Goal: Information Seeking & Learning: Learn about a topic

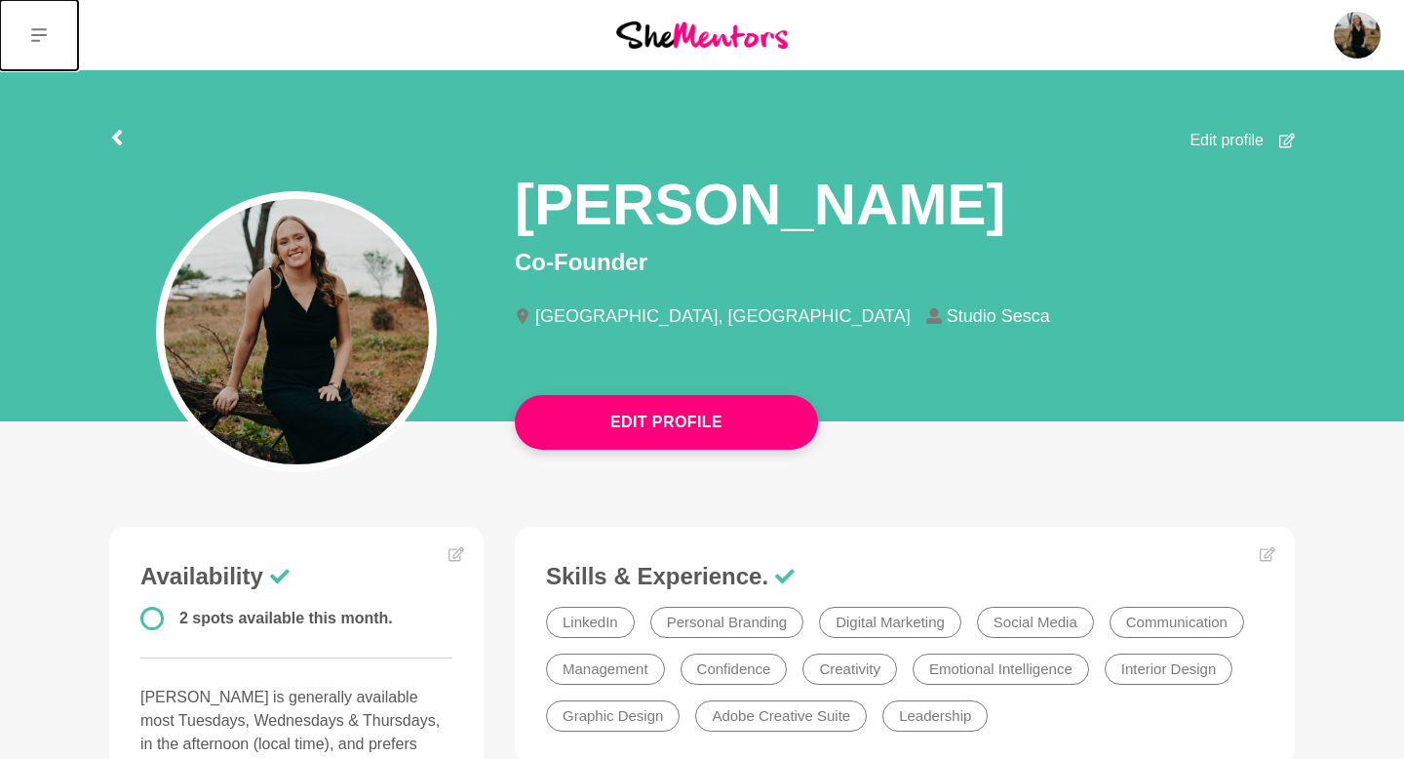
click at [37, 21] on button at bounding box center [39, 35] width 78 height 70
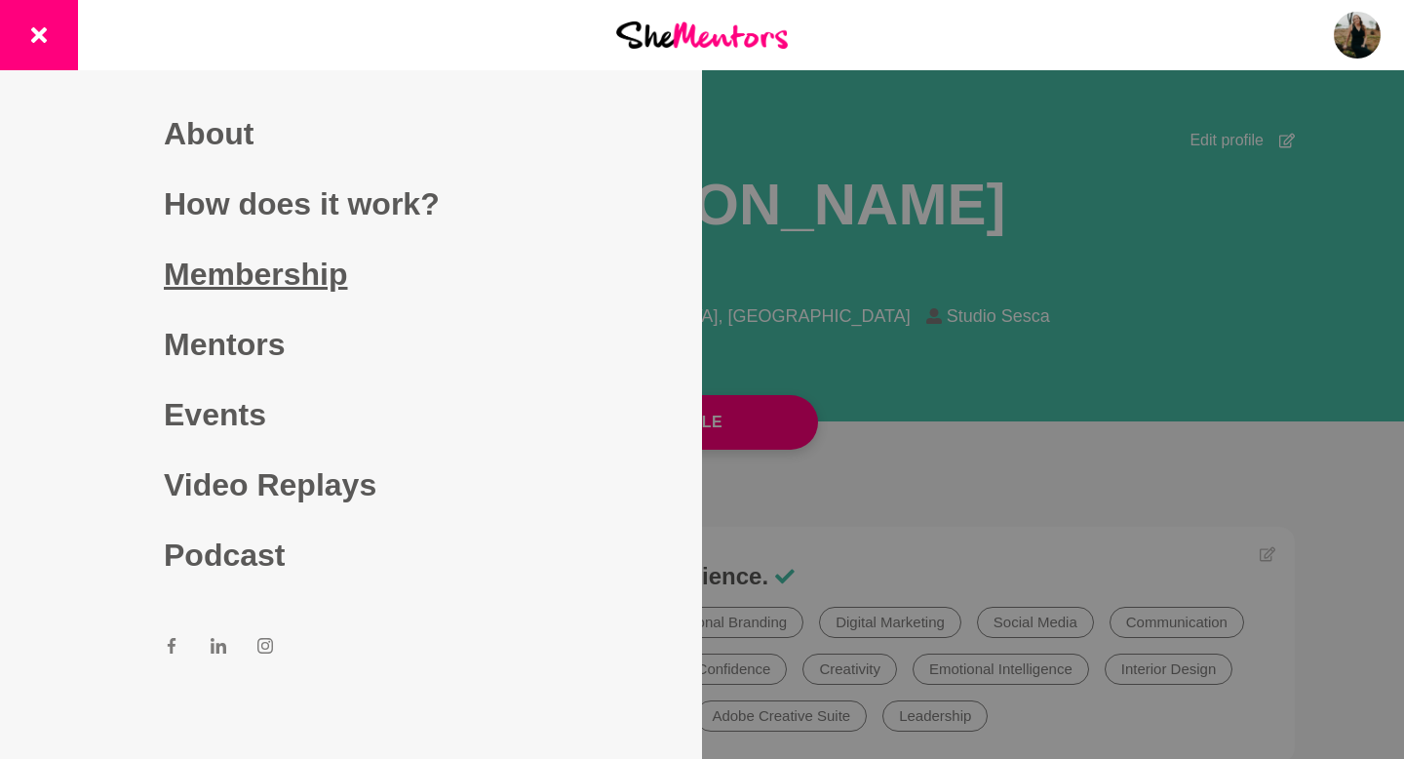
click at [275, 288] on link "Membership" at bounding box center [351, 274] width 374 height 70
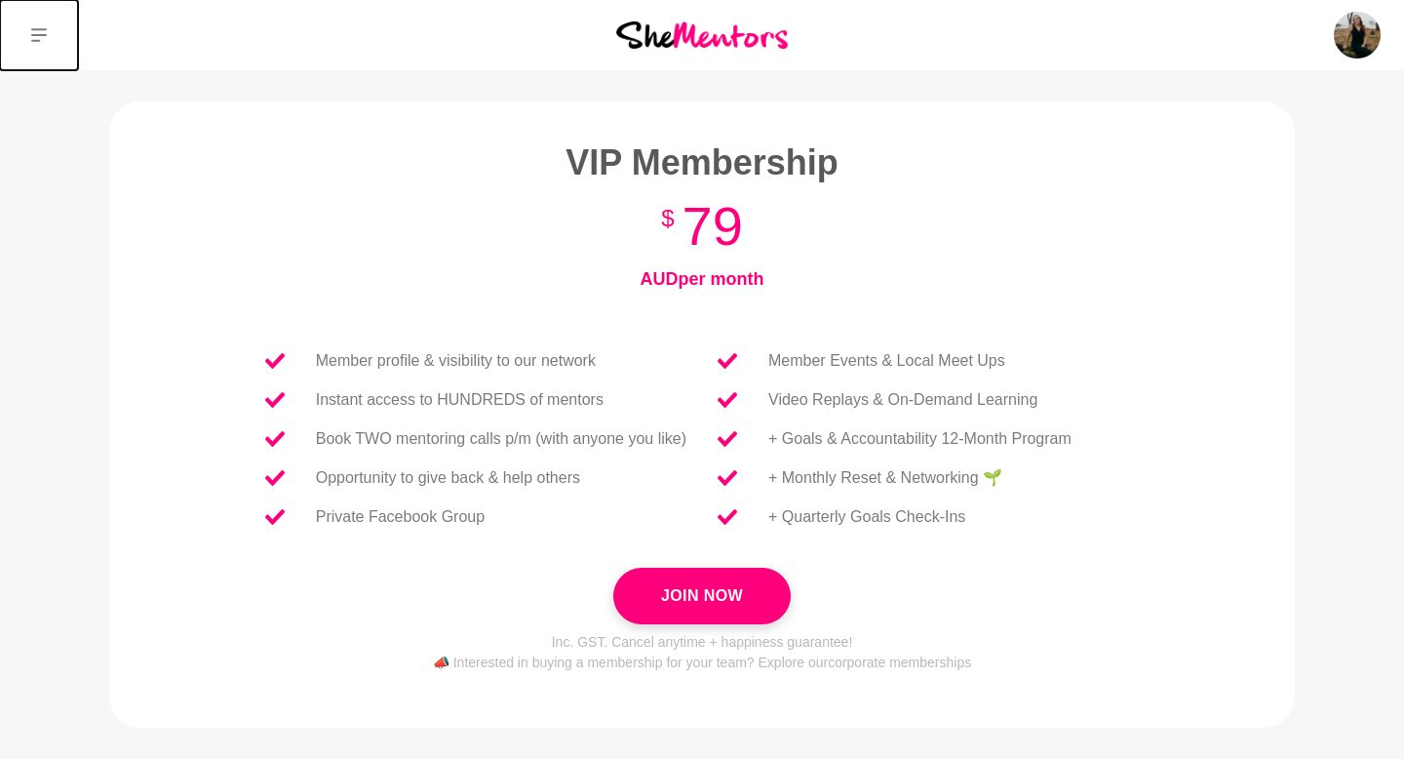
click at [44, 37] on icon at bounding box center [39, 35] width 16 height 16
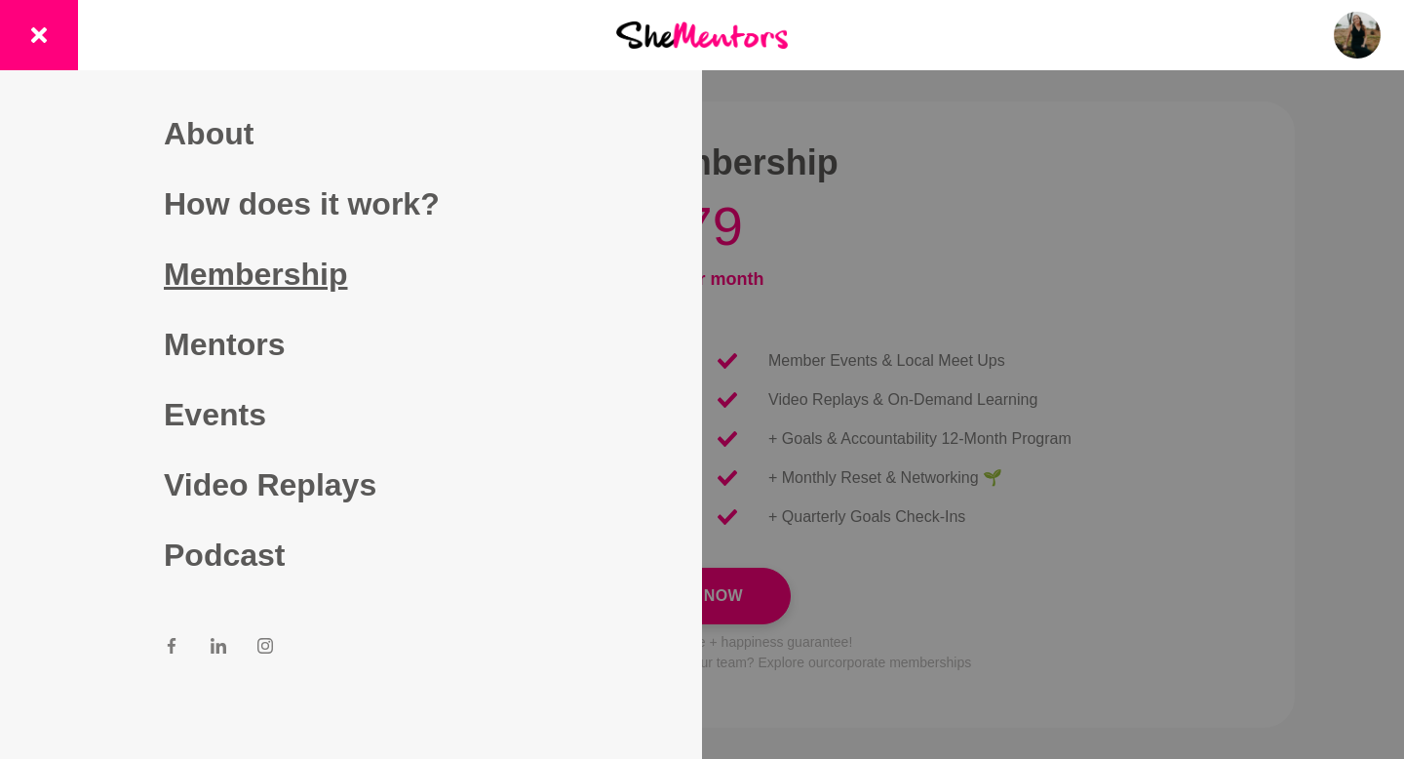
click at [246, 271] on link "Membership" at bounding box center [351, 274] width 374 height 70
click at [239, 342] on link "Mentors" at bounding box center [351, 344] width 374 height 70
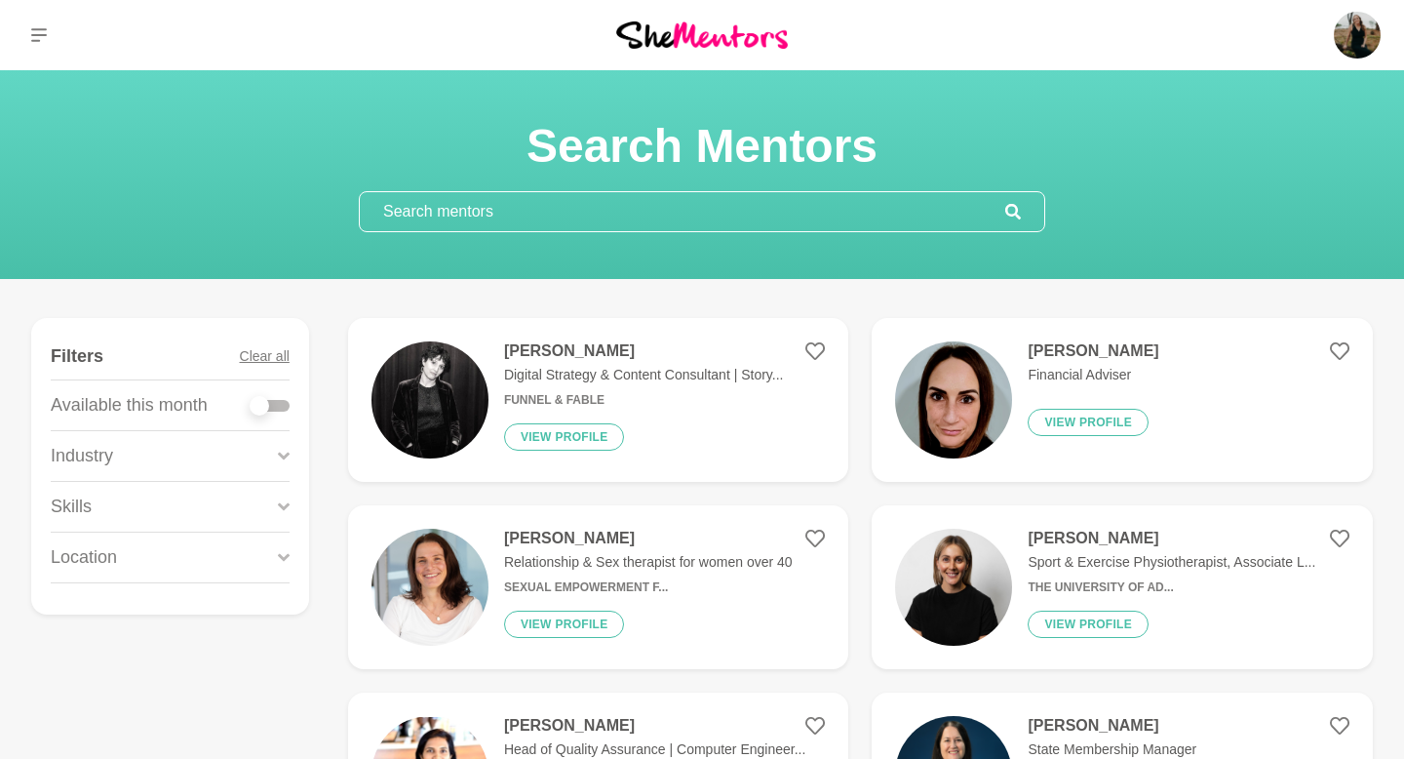
click at [508, 213] on input "text" at bounding box center [683, 211] width 646 height 39
paste input "[PERSON_NAME]"
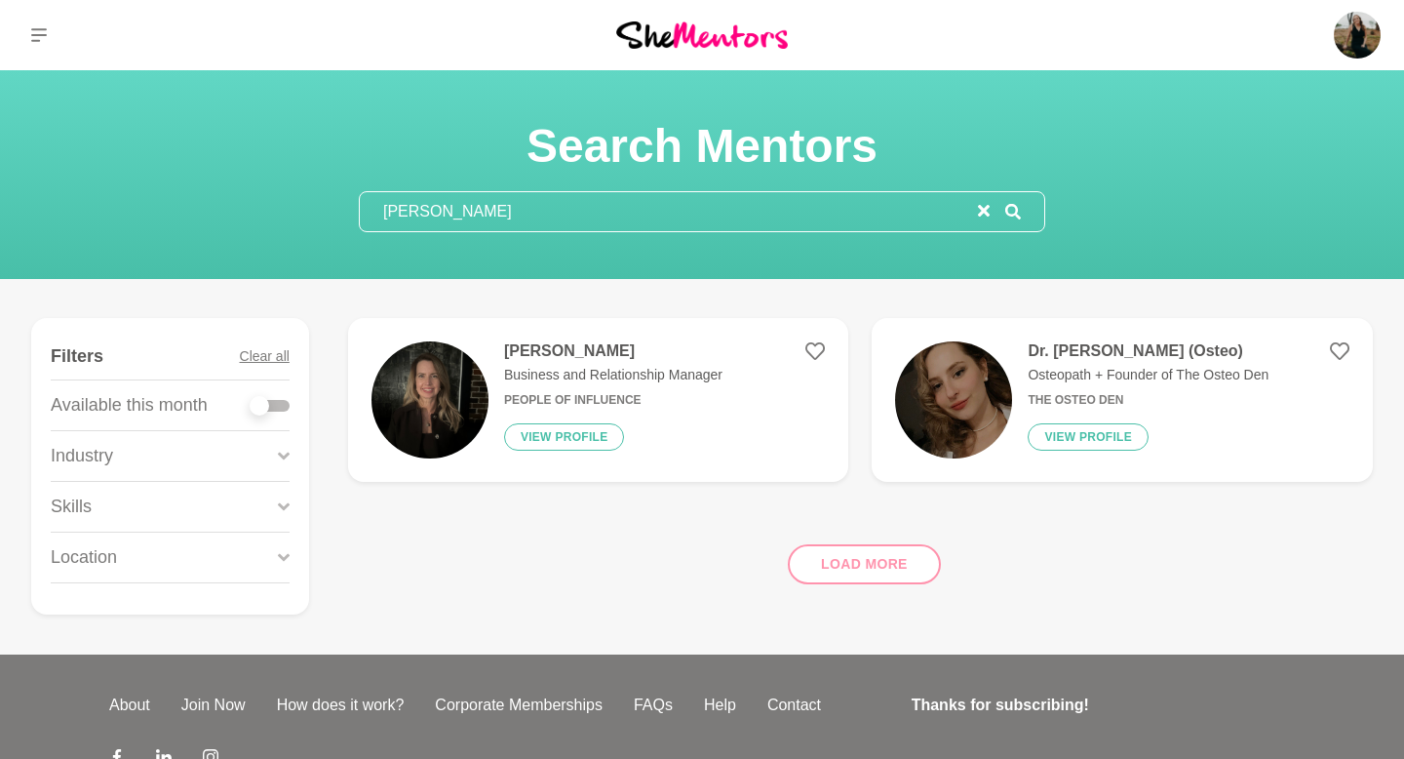
click at [508, 213] on input "[PERSON_NAME]" at bounding box center [669, 211] width 618 height 39
type input "[PERSON_NAME]"
click at [584, 444] on button "View profile" at bounding box center [564, 436] width 121 height 27
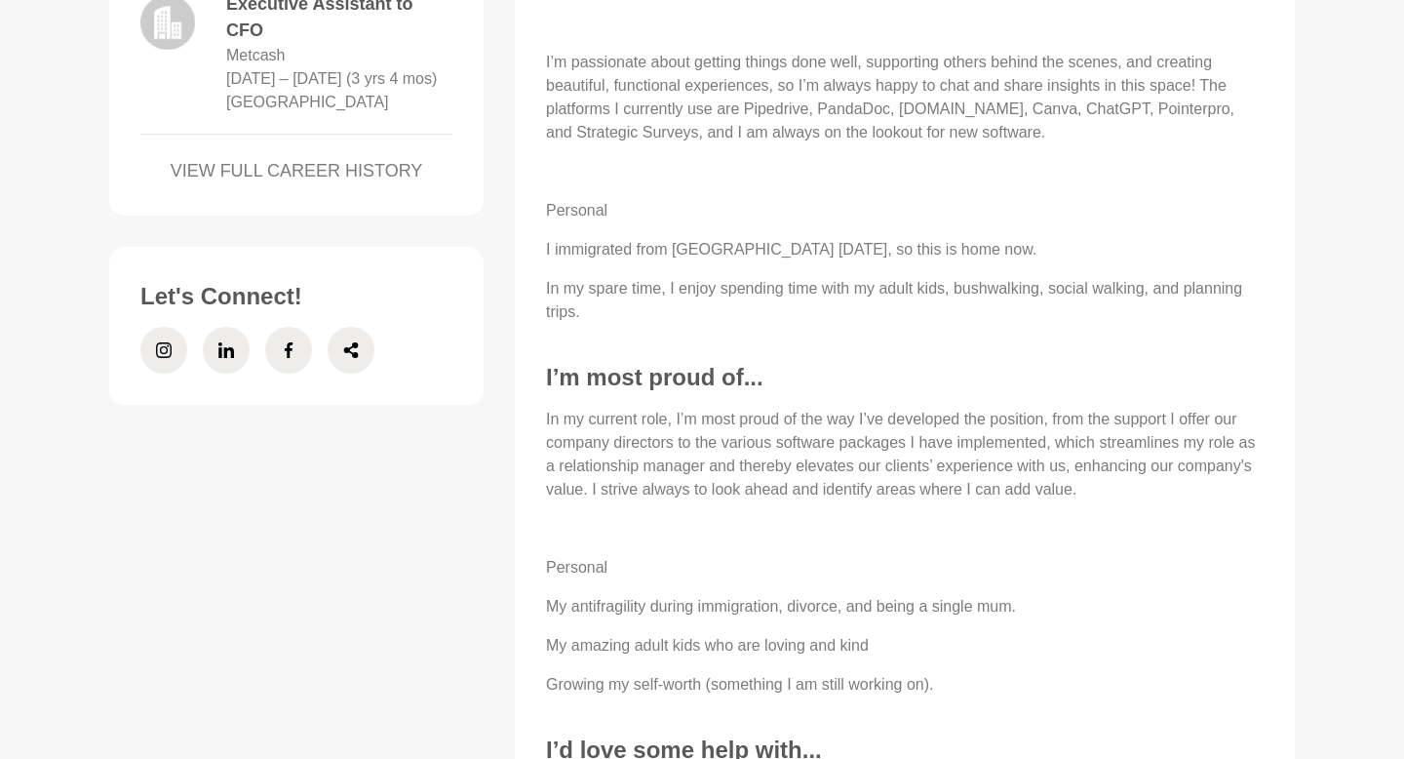
scroll to position [1341, 0]
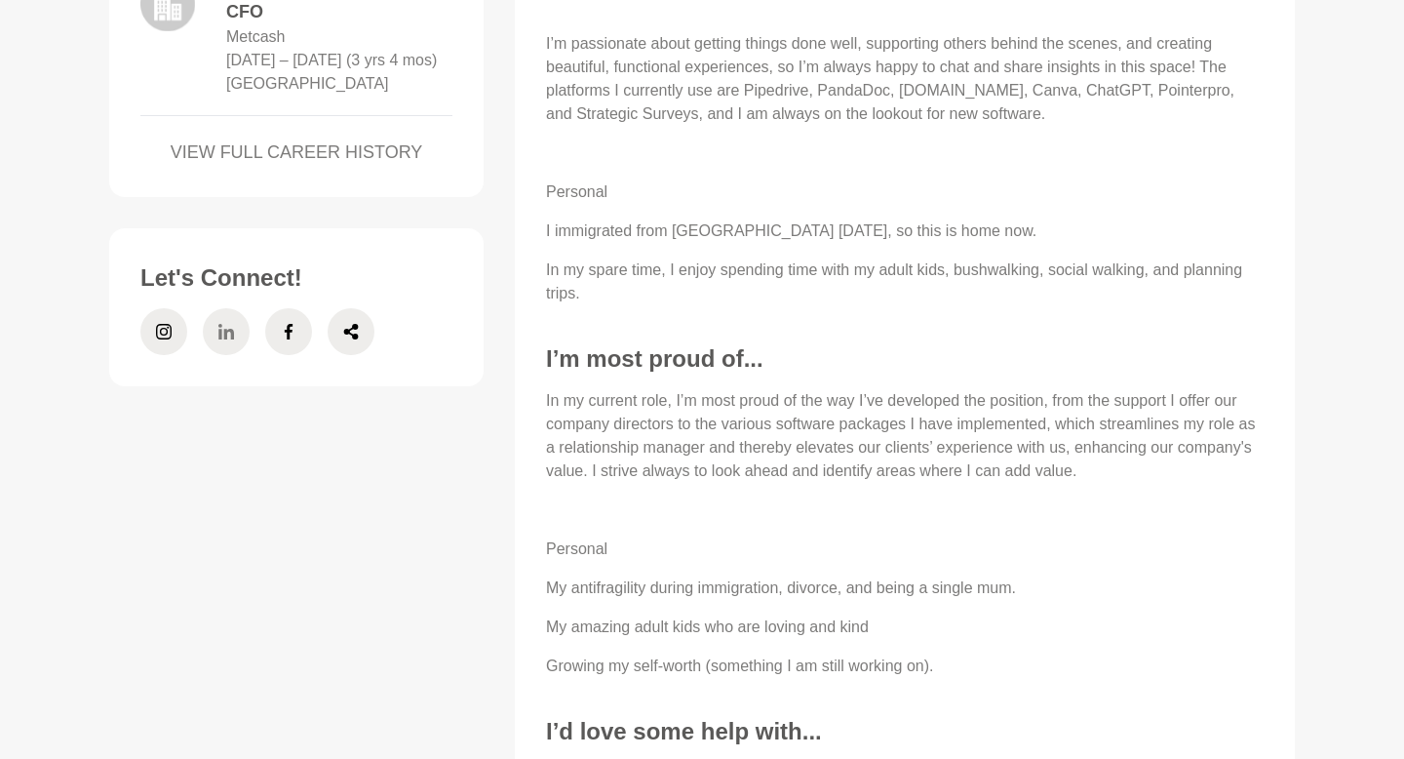
click at [234, 355] on span at bounding box center [226, 331] width 47 height 47
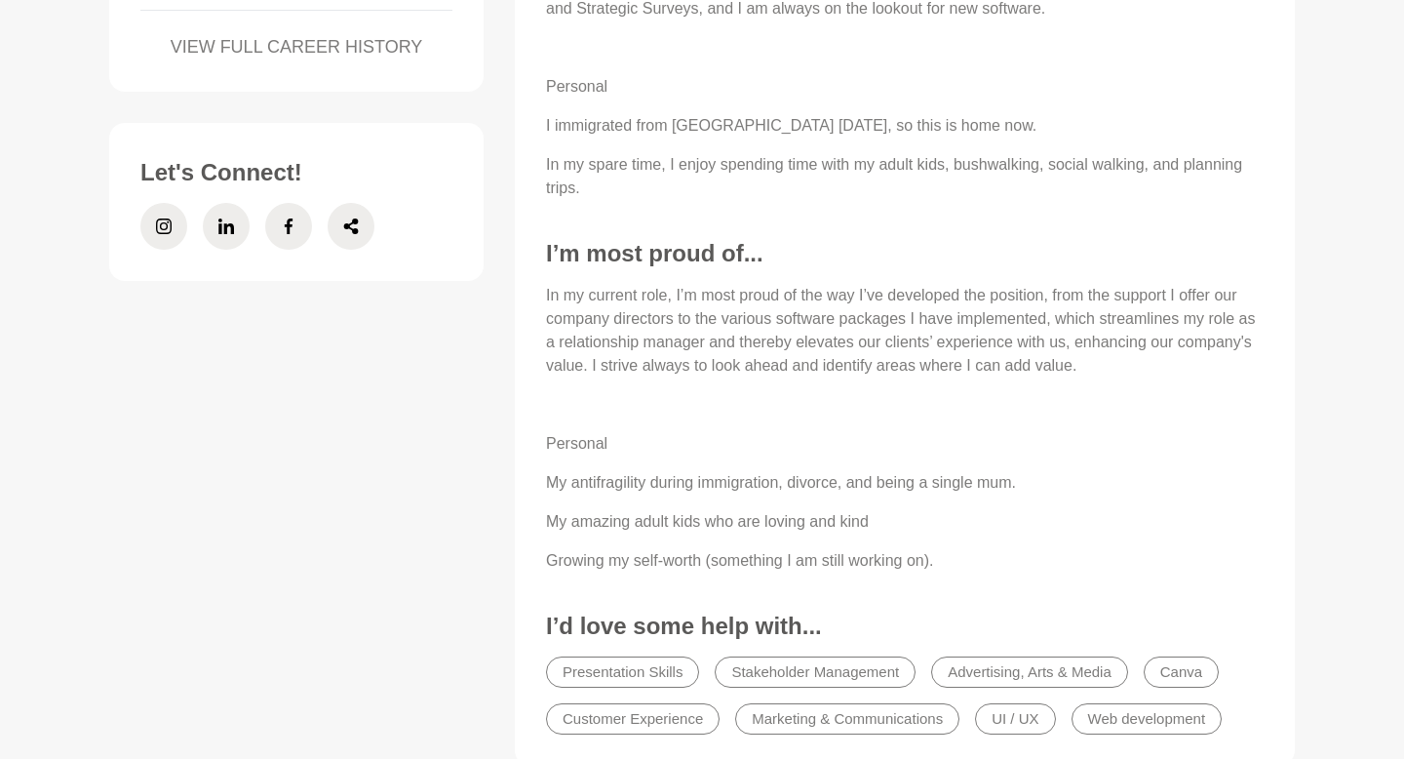
scroll to position [1534, 0]
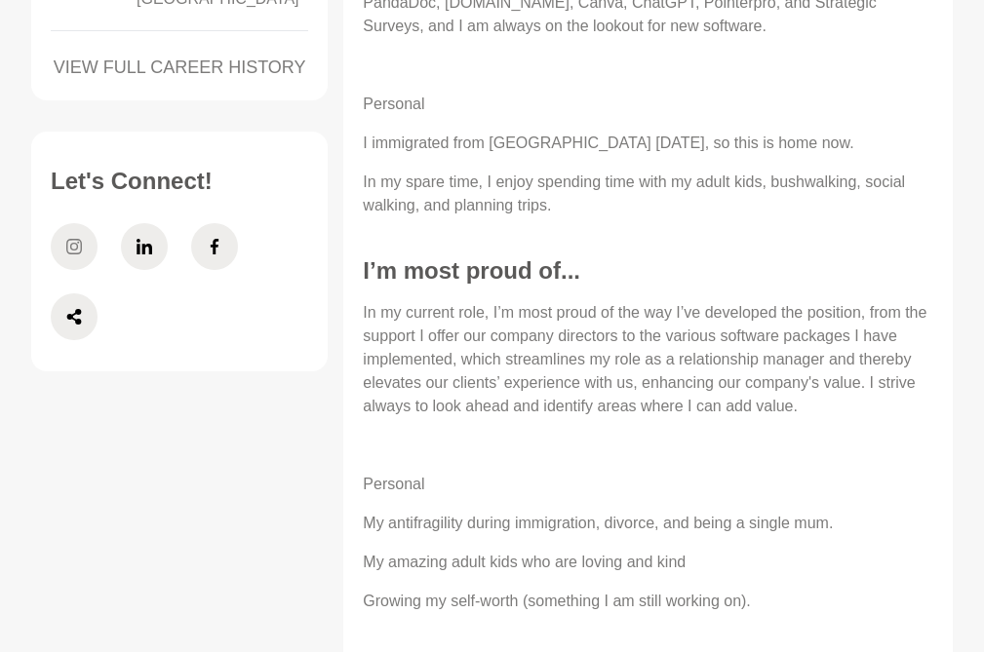
click at [82, 256] on span at bounding box center [74, 246] width 47 height 47
click at [221, 246] on icon at bounding box center [215, 246] width 16 height 47
click at [83, 318] on span at bounding box center [74, 317] width 47 height 47
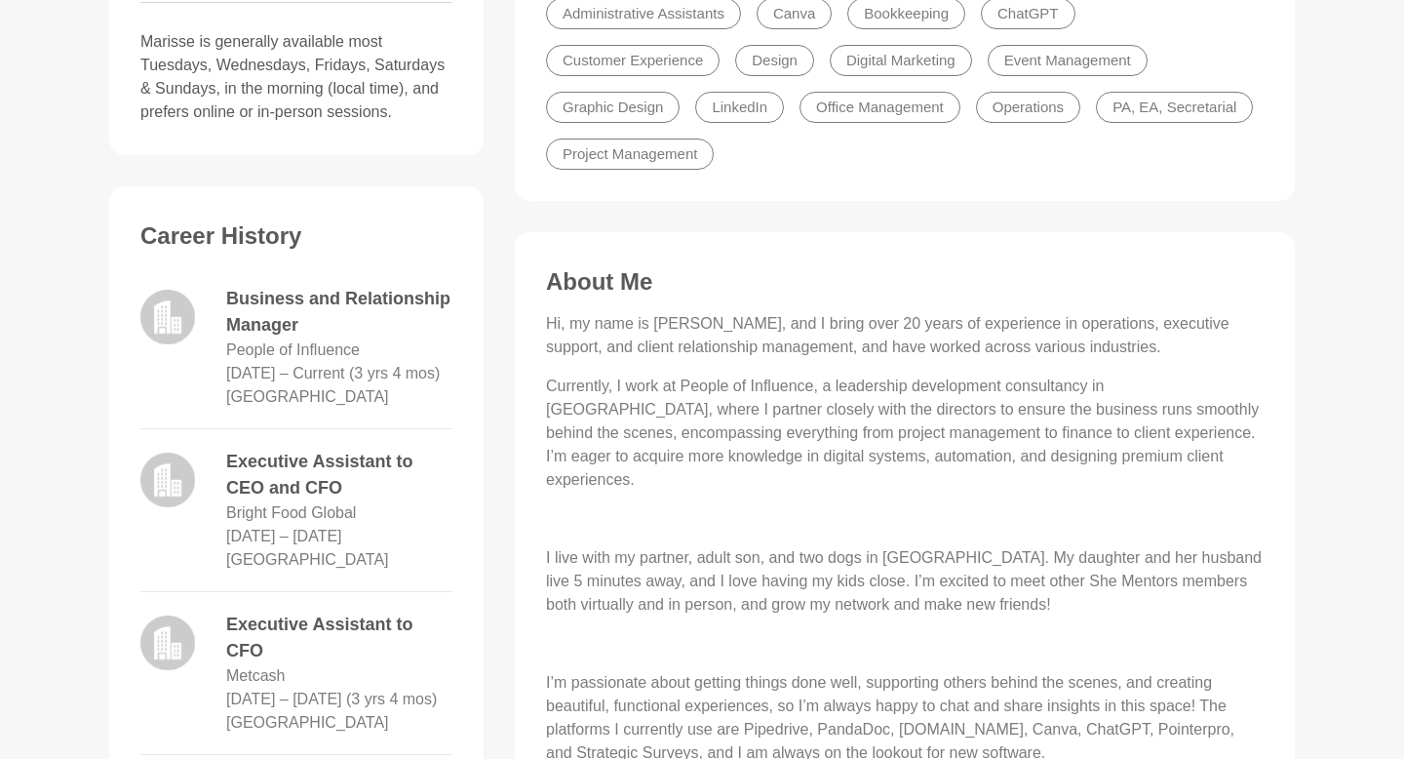
scroll to position [689, 0]
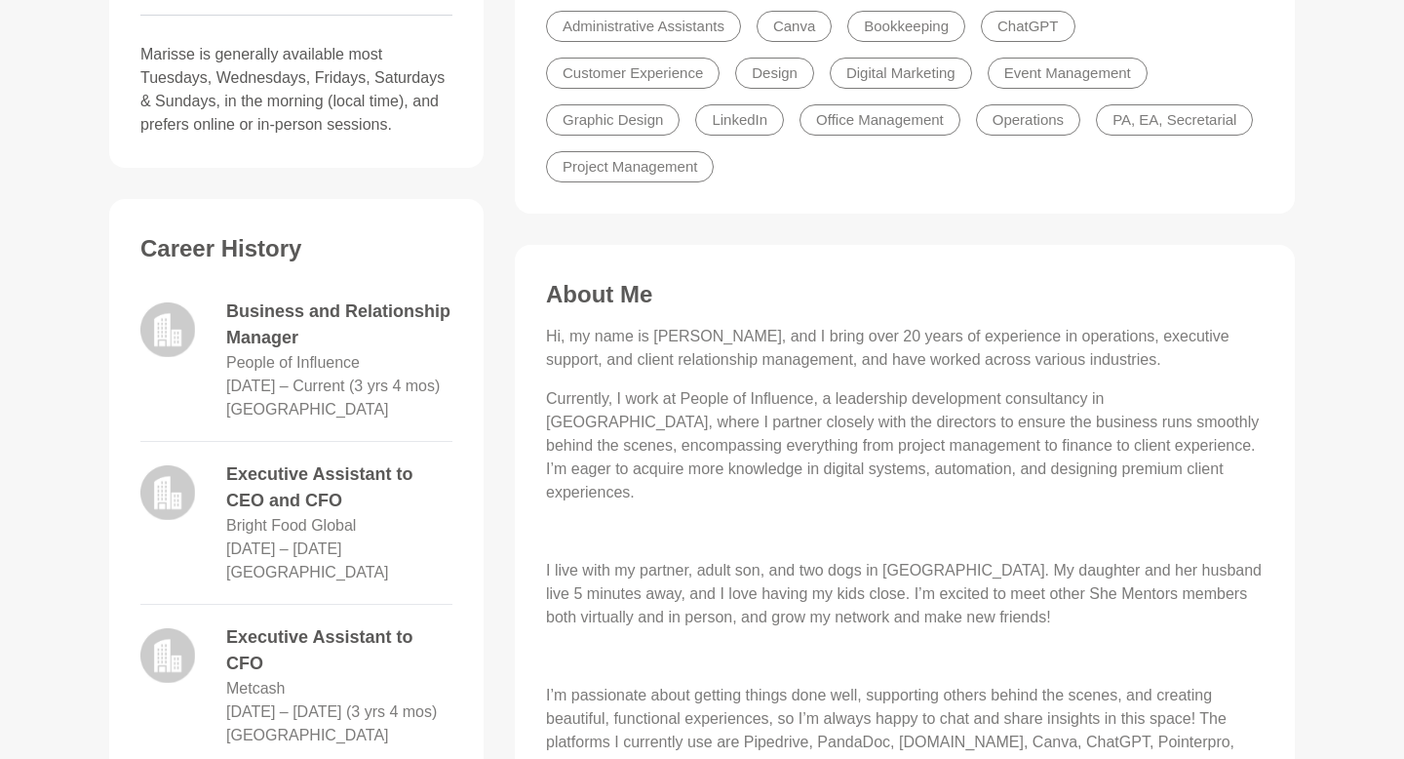
click at [457, 406] on div "Career History Business and Relationship Manager People of Influence [DATE] – C…" at bounding box center [296, 531] width 335 height 595
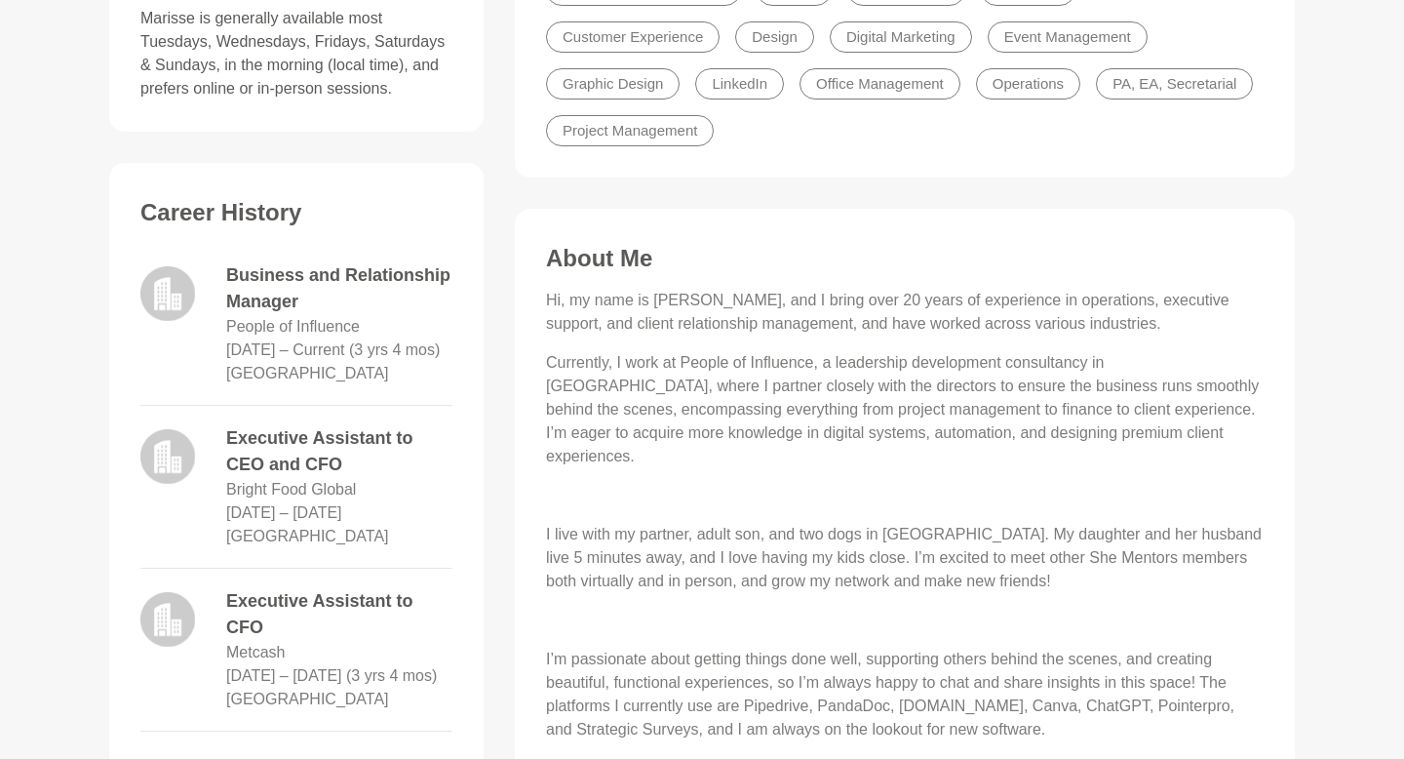
scroll to position [729, 0]
